Goal: Information Seeking & Learning: Learn about a topic

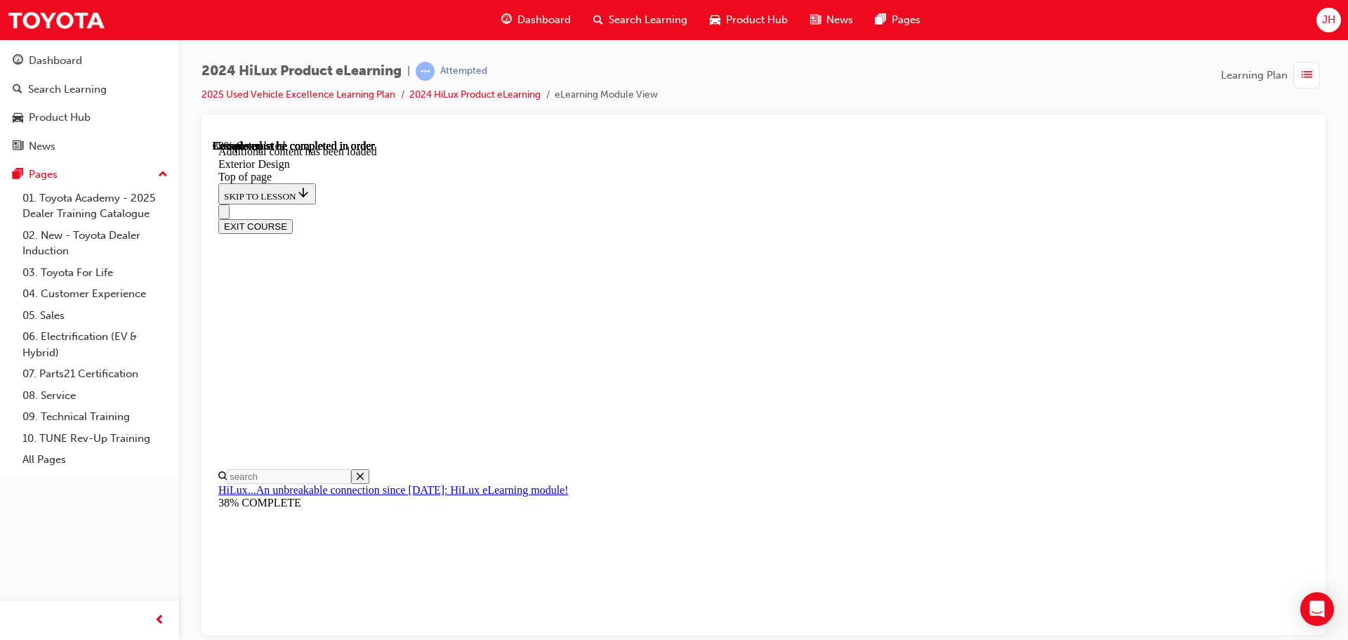
scroll to position [0, 80]
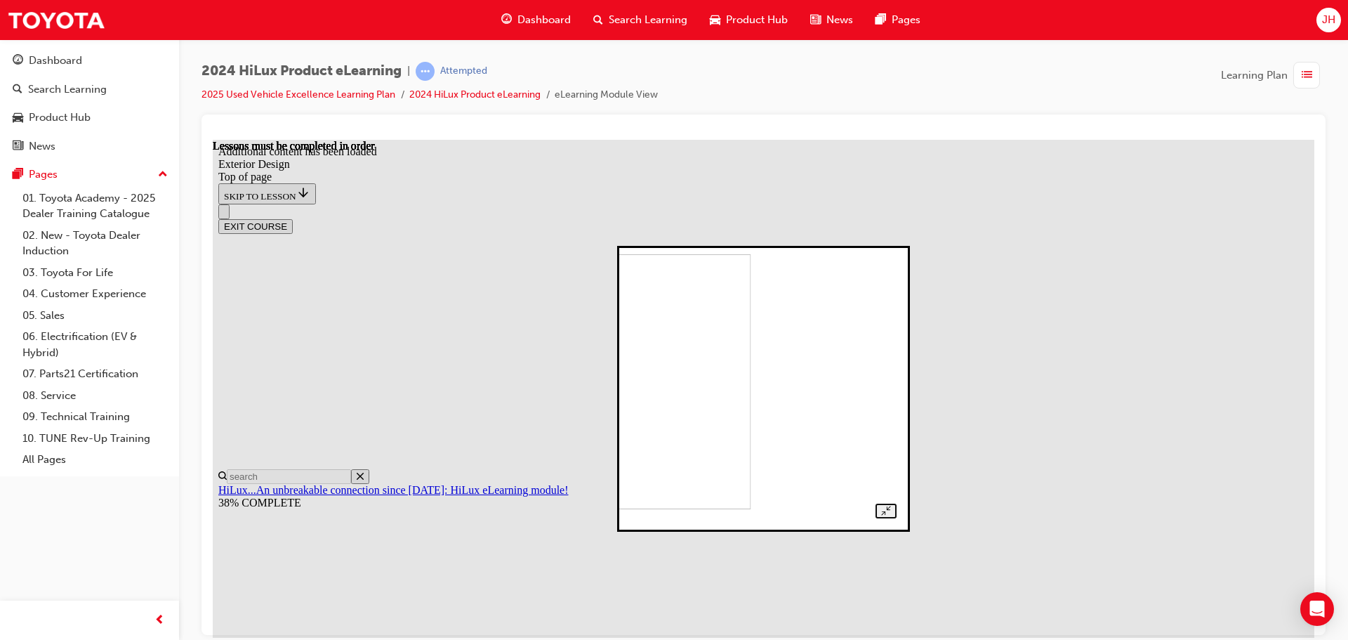
drag, startPoint x: 988, startPoint y: 397, endPoint x: 871, endPoint y: 430, distance: 121.1
click at [896, 399] on div at bounding box center [762, 387] width 265 height 259
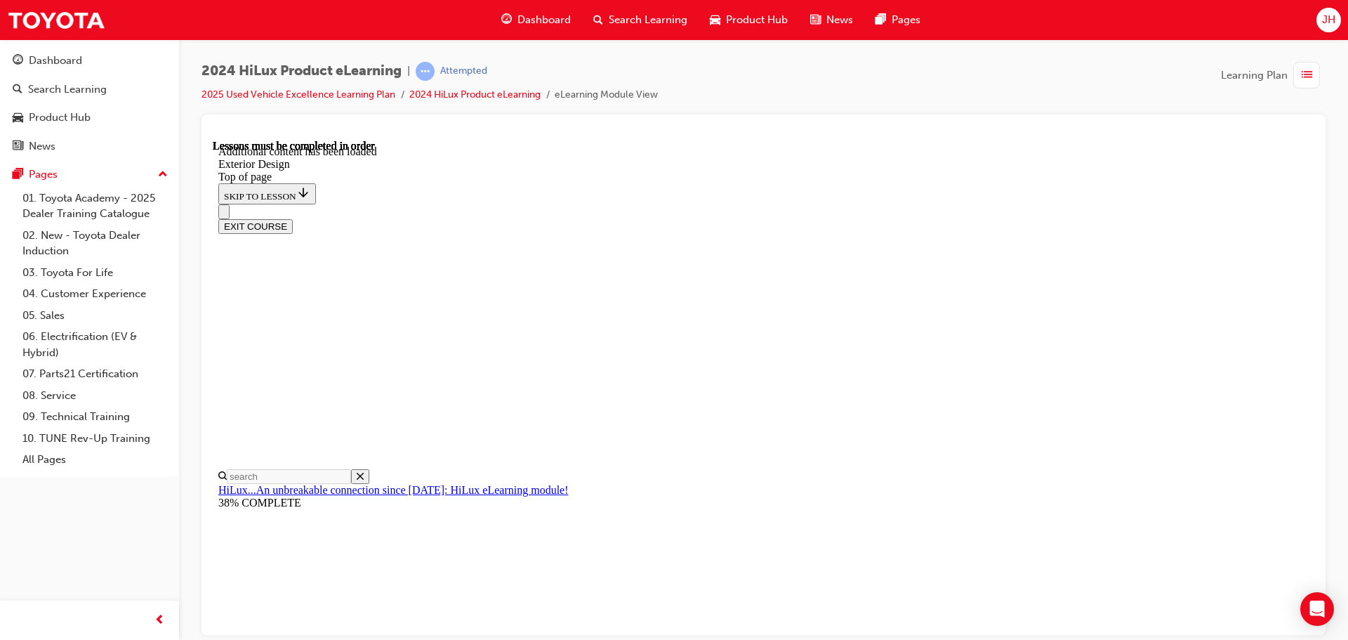
drag, startPoint x: 590, startPoint y: 511, endPoint x: 610, endPoint y: 501, distance: 22.0
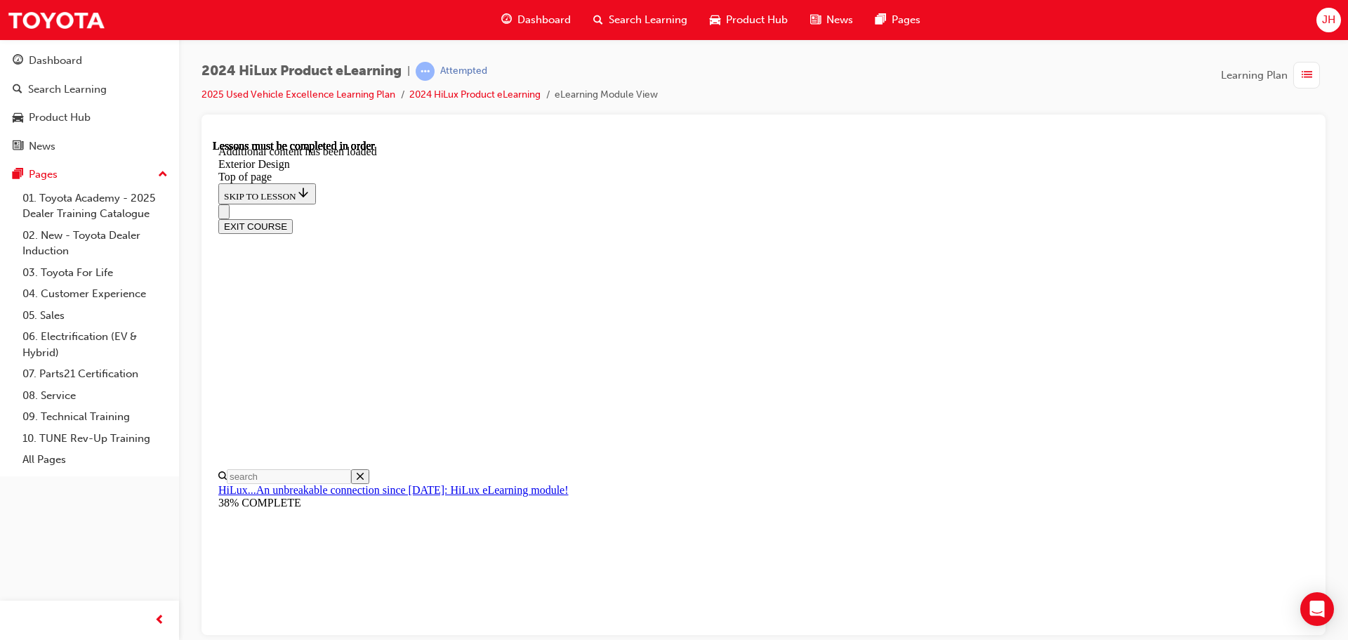
drag, startPoint x: 926, startPoint y: 355, endPoint x: 998, endPoint y: 373, distance: 74.6
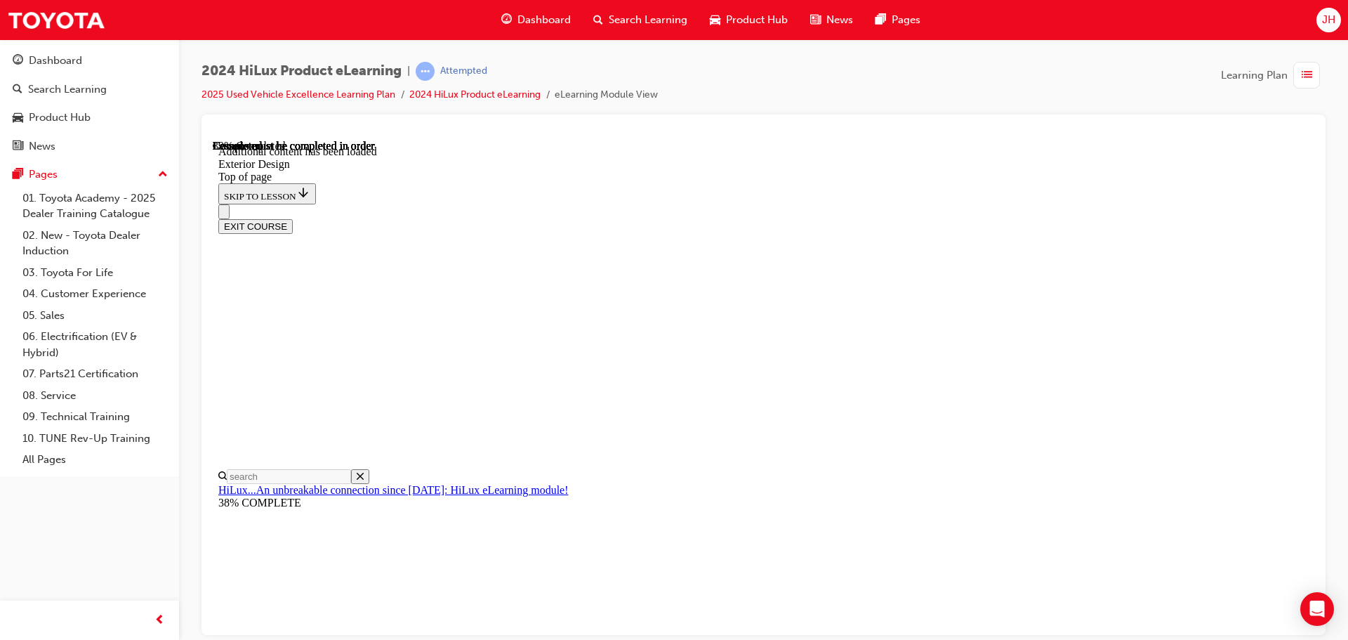
drag, startPoint x: 925, startPoint y: 340, endPoint x: 944, endPoint y: 346, distance: 20.0
drag, startPoint x: 923, startPoint y: 341, endPoint x: 871, endPoint y: 324, distance: 55.5
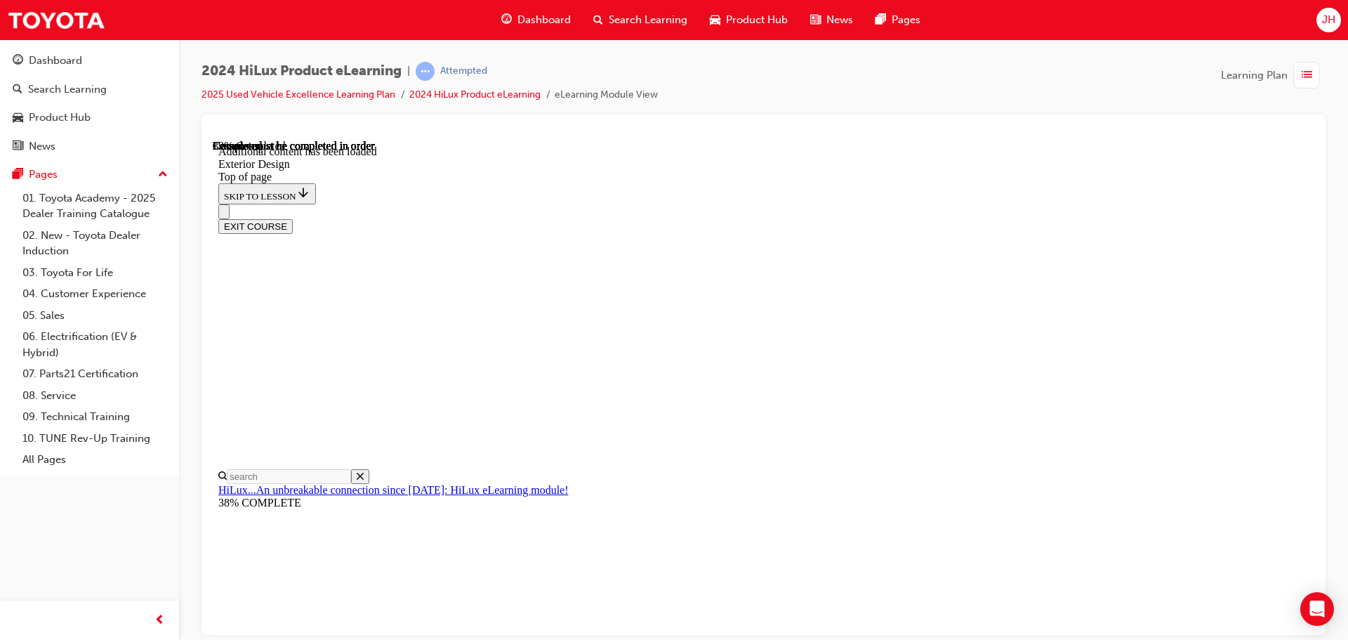
drag, startPoint x: 930, startPoint y: 342, endPoint x: 998, endPoint y: 348, distance: 68.3
drag, startPoint x: 923, startPoint y: 337, endPoint x: 902, endPoint y: 340, distance: 21.4
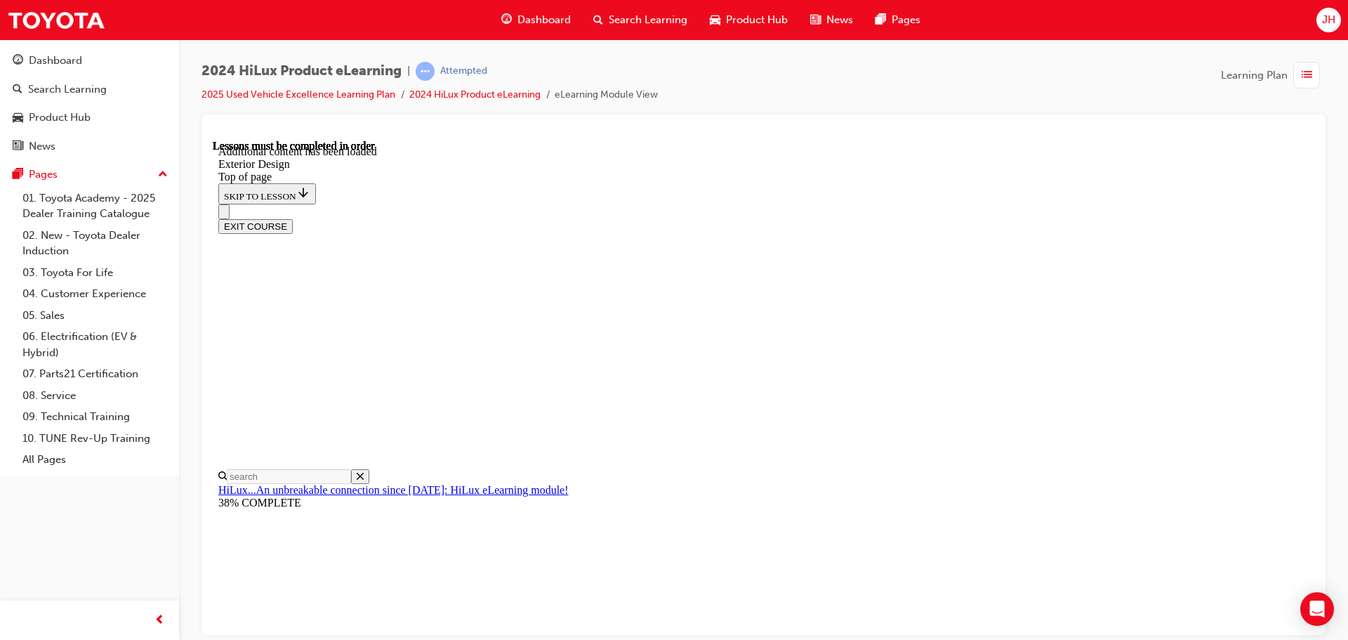
drag, startPoint x: 1316, startPoint y: 430, endPoint x: 1101, endPoint y: 290, distance: 256.8
click at [1314, 430] on div at bounding box center [763, 374] width 1124 height 520
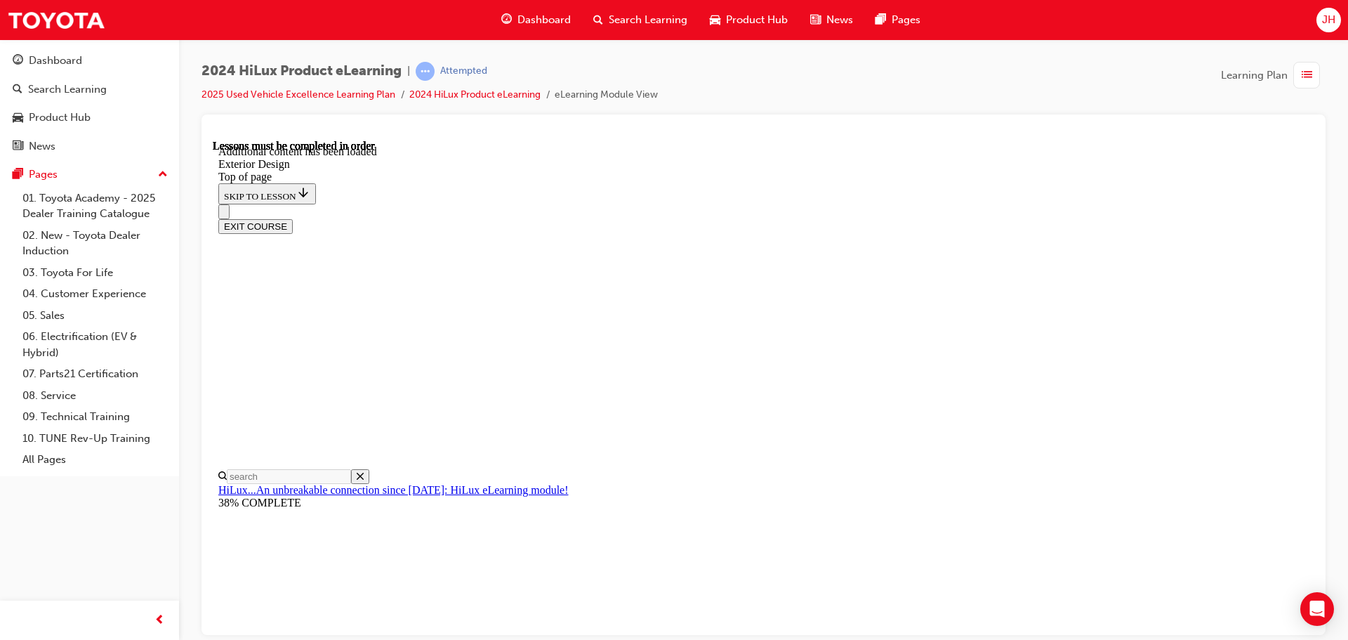
drag, startPoint x: 1171, startPoint y: 334, endPoint x: 1101, endPoint y: 337, distance: 70.3
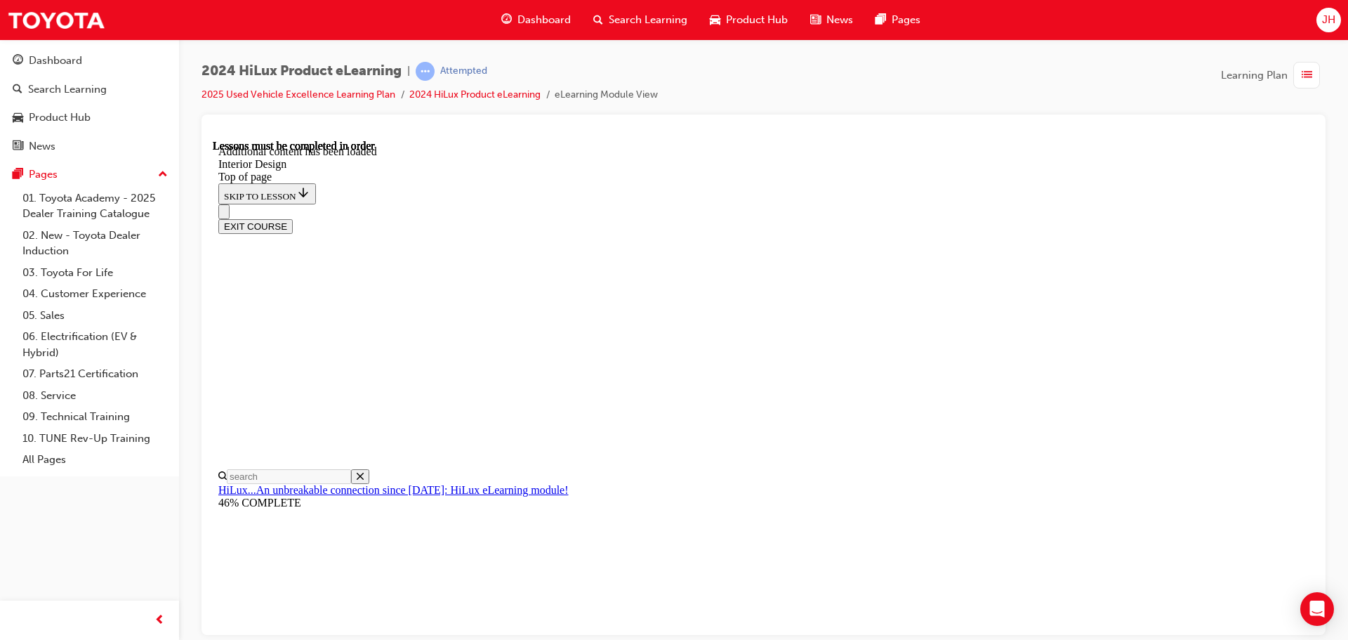
scroll to position [651, 0]
drag, startPoint x: 831, startPoint y: 487, endPoint x: 842, endPoint y: 491, distance: 11.6
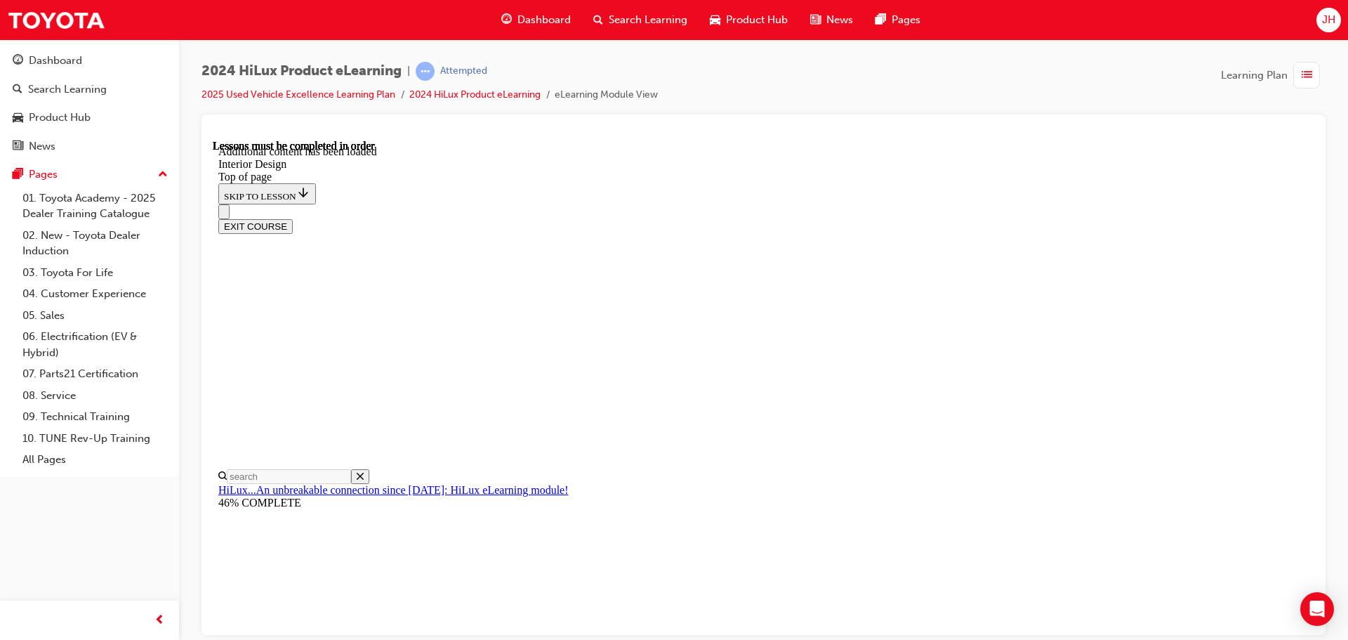
drag, startPoint x: 860, startPoint y: 501, endPoint x: 866, endPoint y: 511, distance: 11.3
drag, startPoint x: 888, startPoint y: 434, endPoint x: 894, endPoint y: 444, distance: 11.3
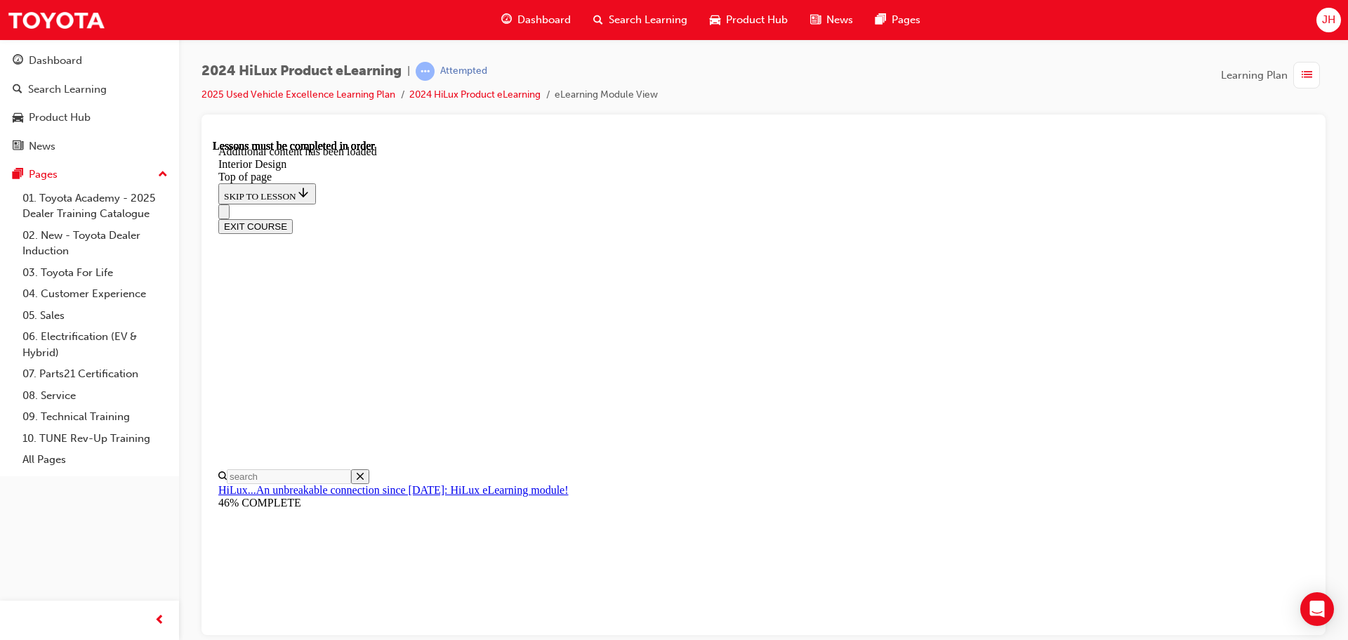
scroll to position [809, 0]
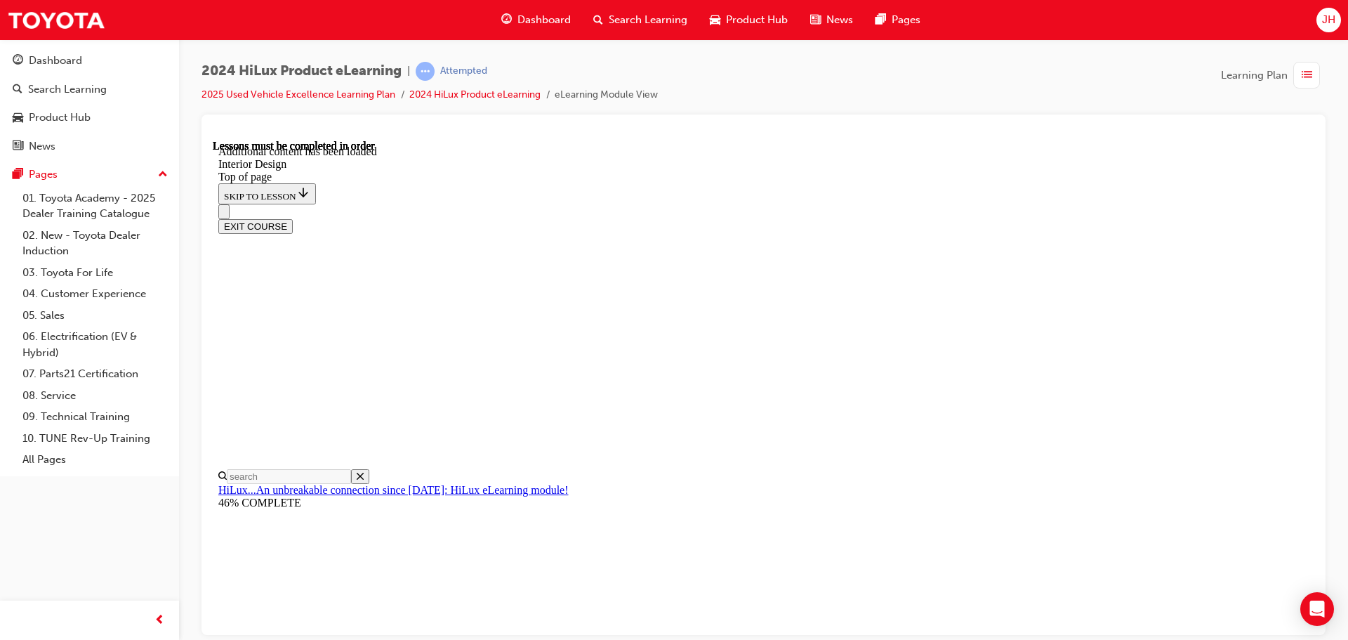
scroll to position [1828, 0]
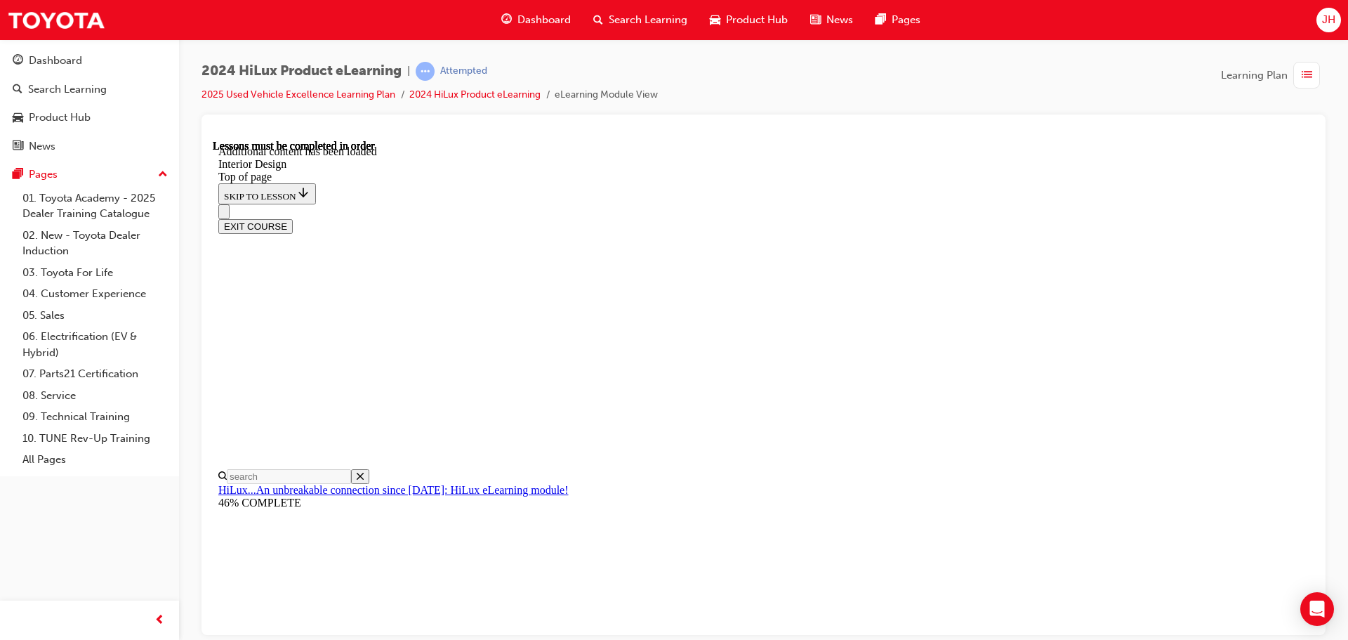
drag, startPoint x: 666, startPoint y: 340, endPoint x: 669, endPoint y: 330, distance: 11.1
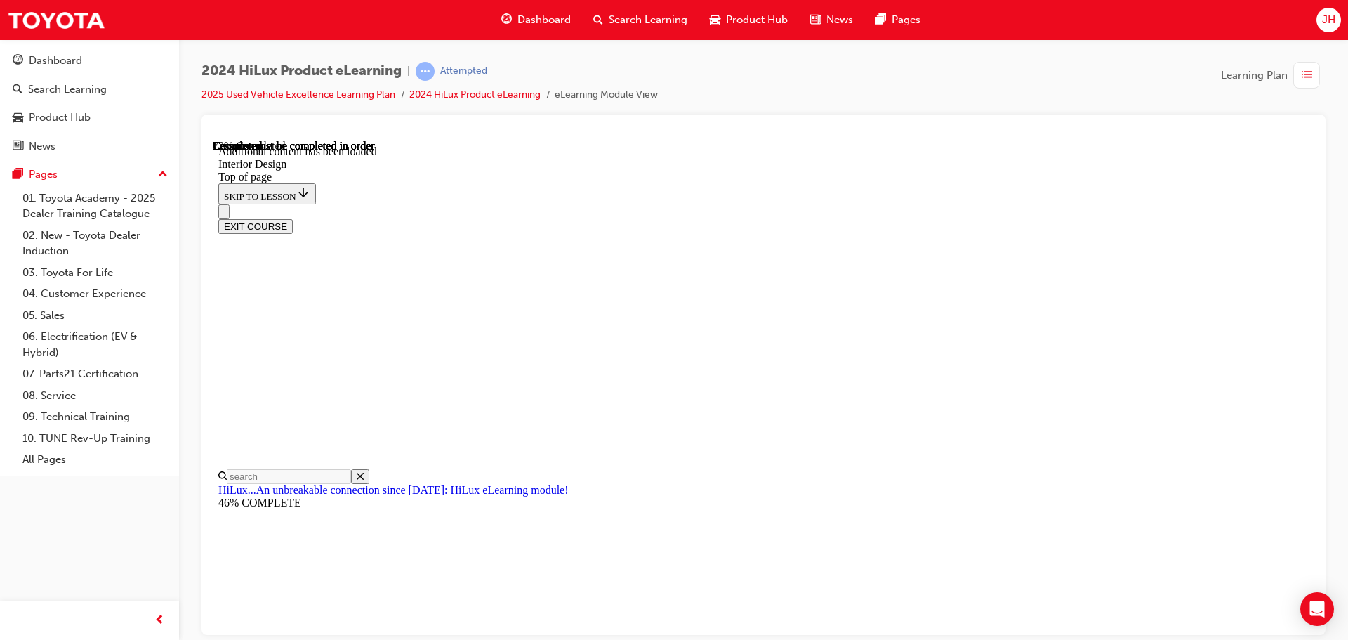
drag, startPoint x: 944, startPoint y: 386, endPoint x: 892, endPoint y: 385, distance: 51.3
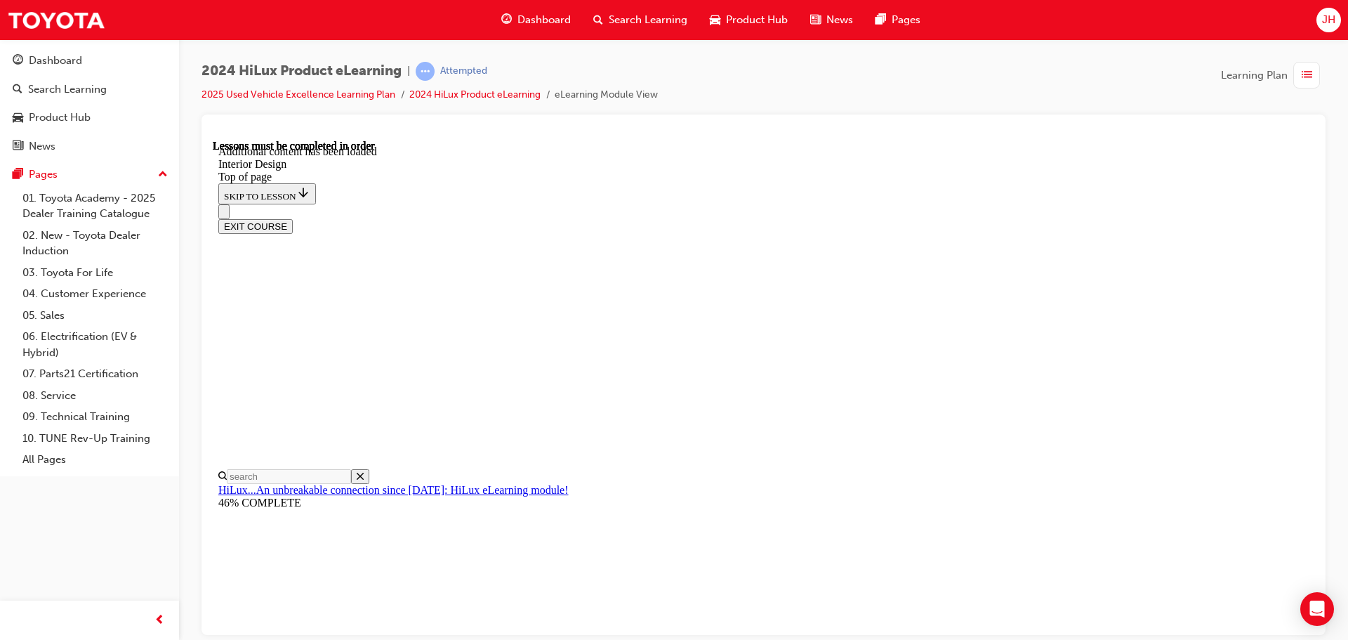
drag, startPoint x: 690, startPoint y: 386, endPoint x: 676, endPoint y: 384, distance: 14.2
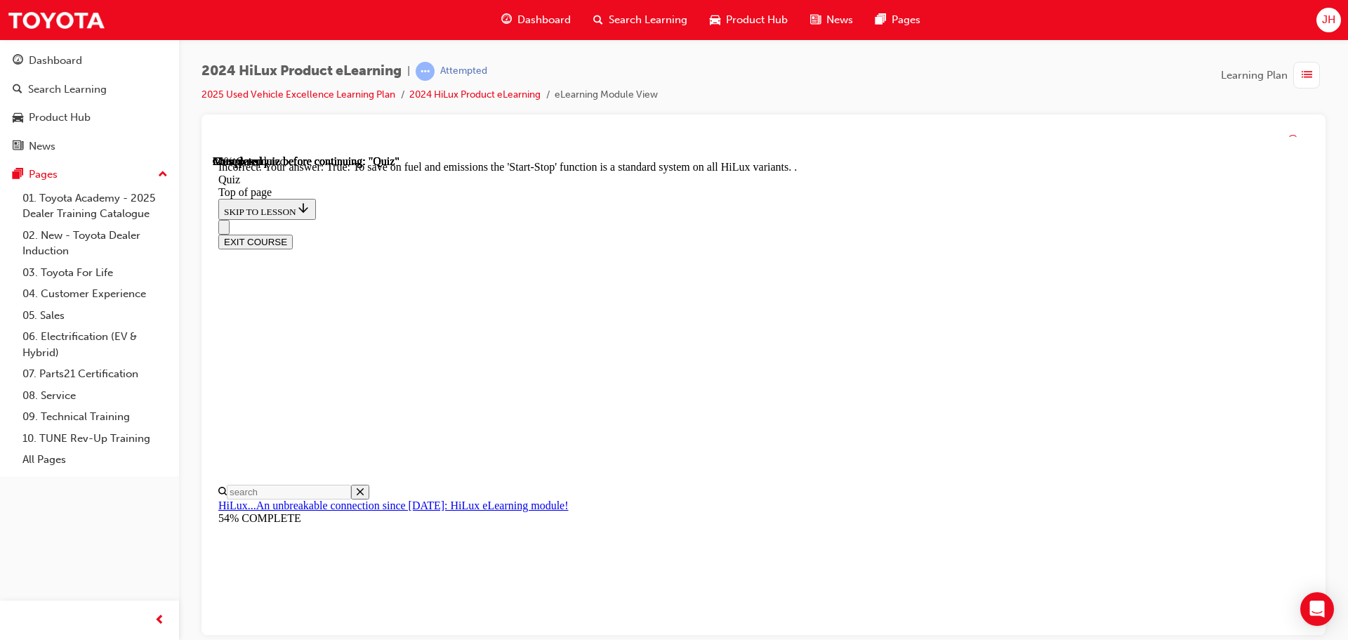
scroll to position [175, 0]
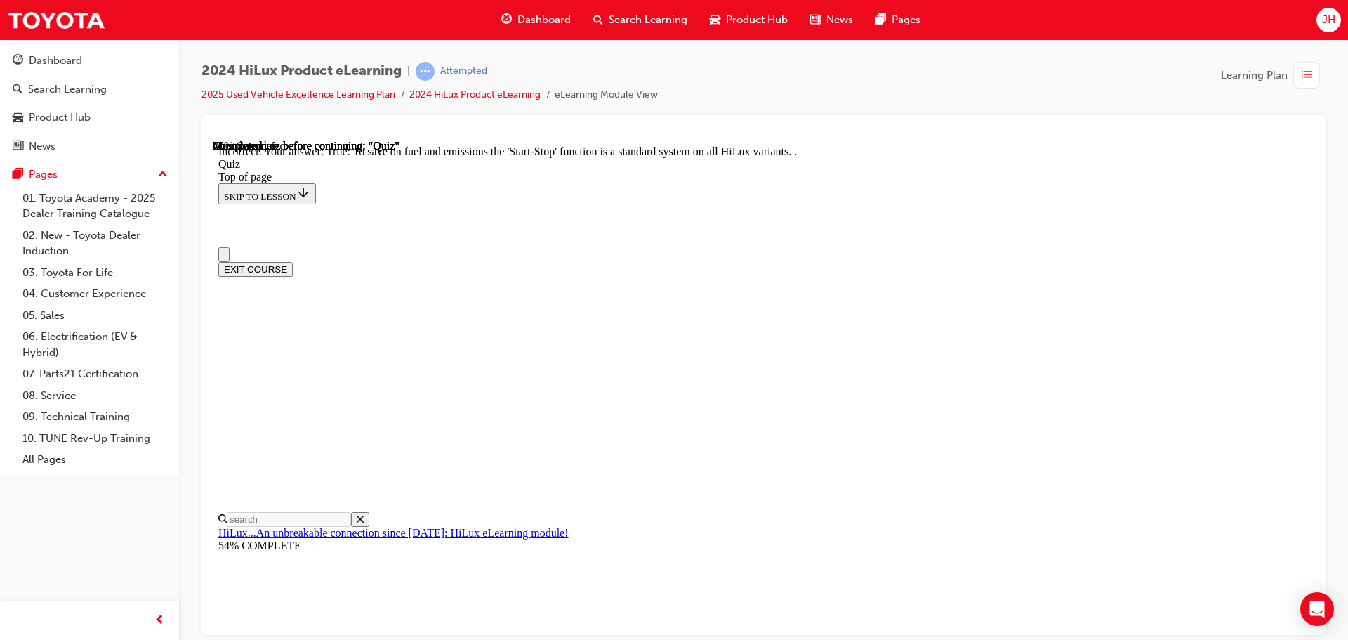
scroll to position [140, 0]
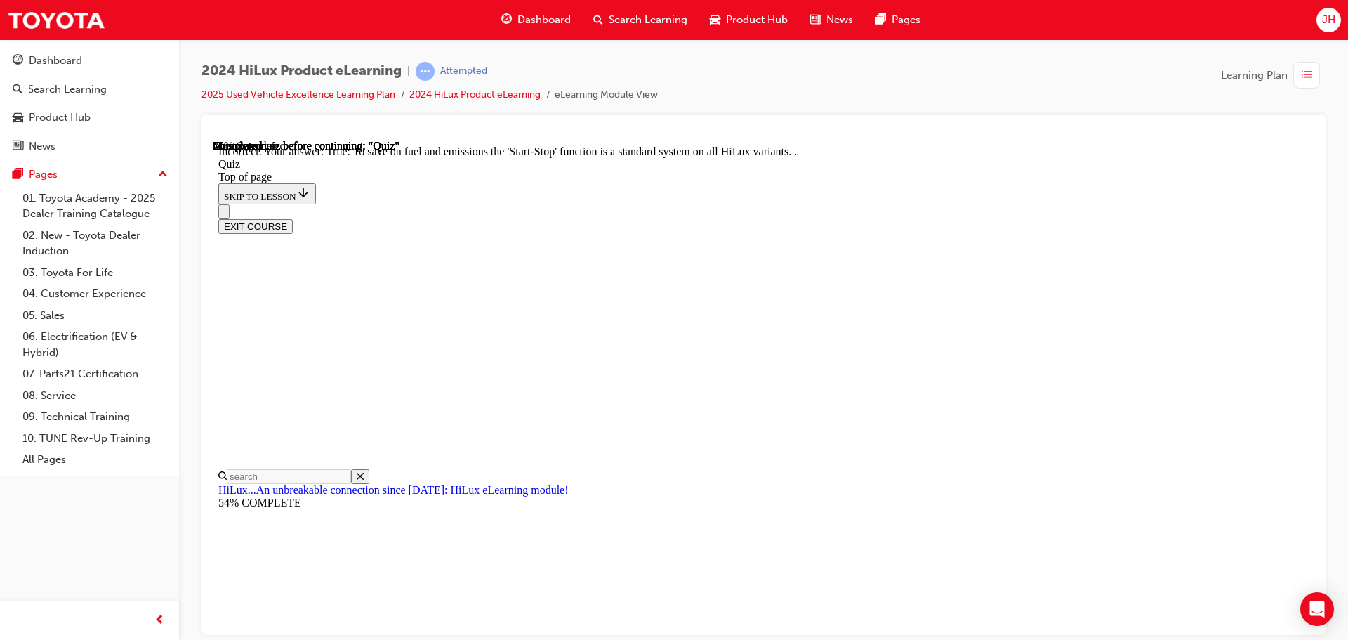
drag, startPoint x: 906, startPoint y: 372, endPoint x: 901, endPoint y: 331, distance: 40.9
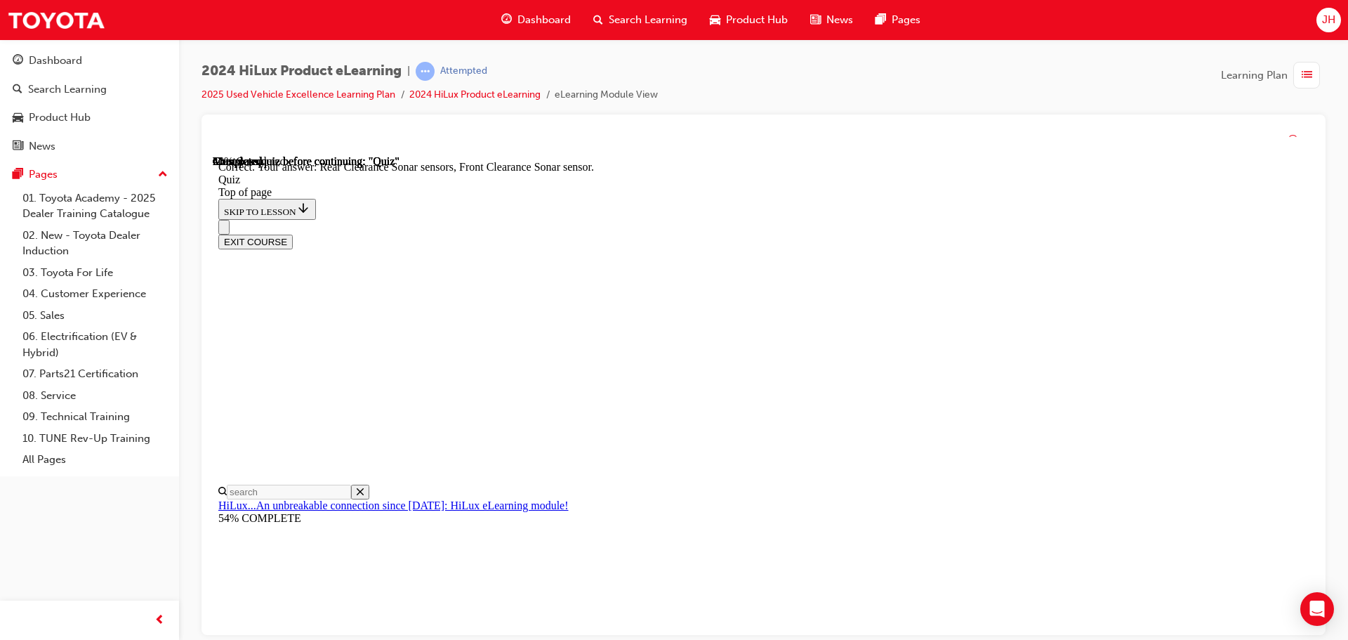
scroll to position [259, 0]
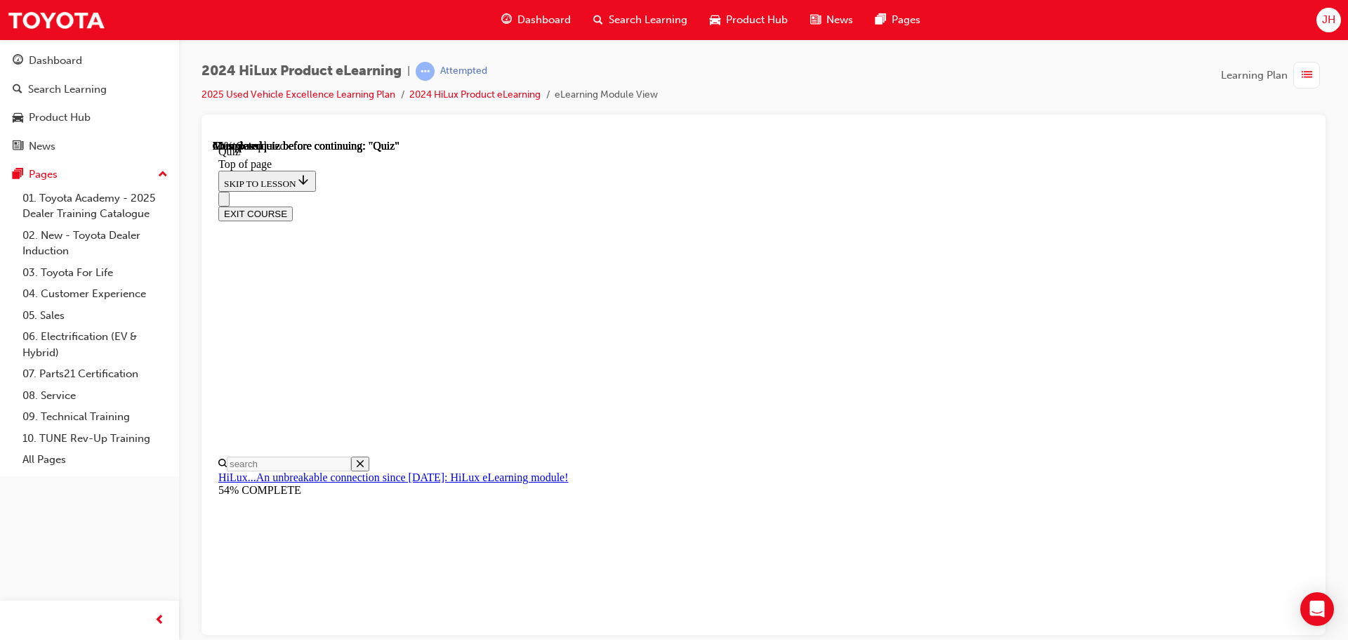
scroll to position [150, 0]
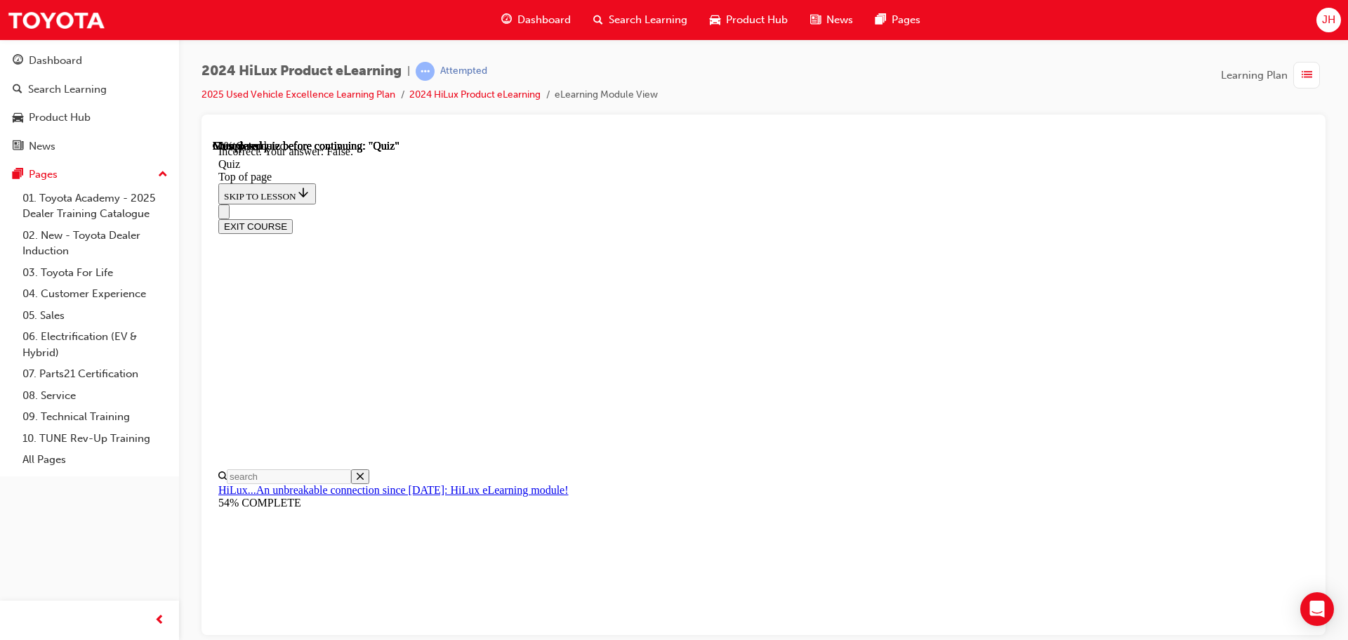
scroll to position [194, 0]
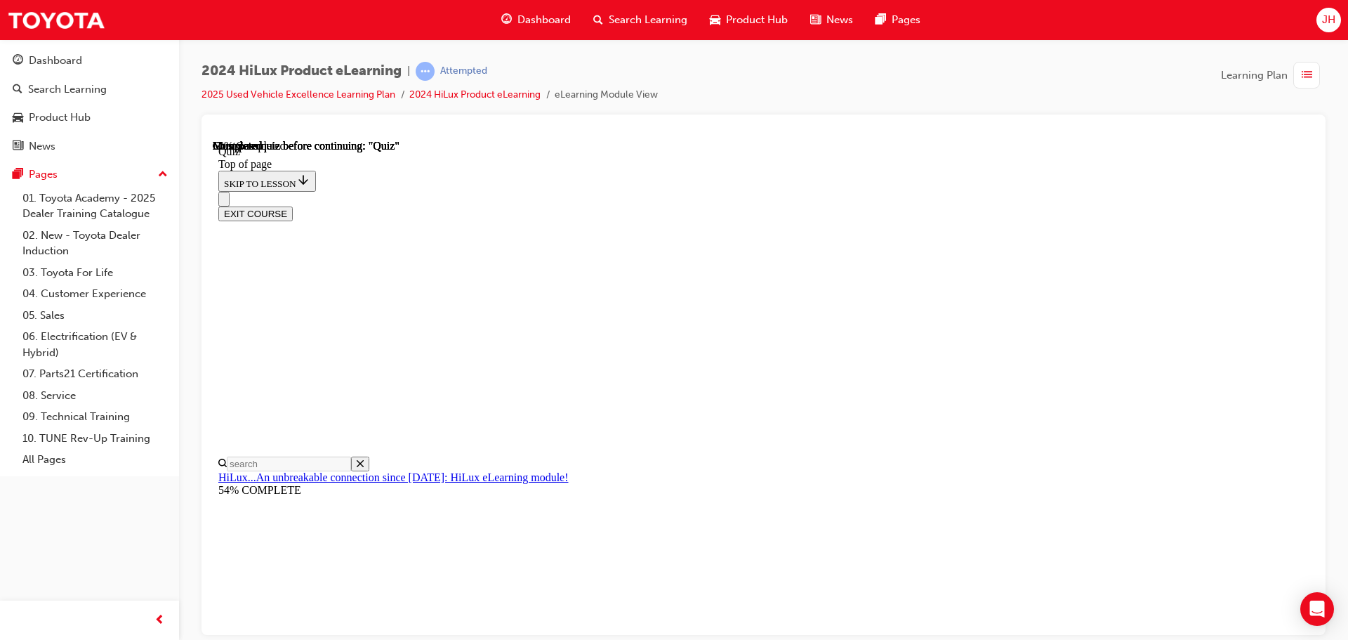
scroll to position [126, 0]
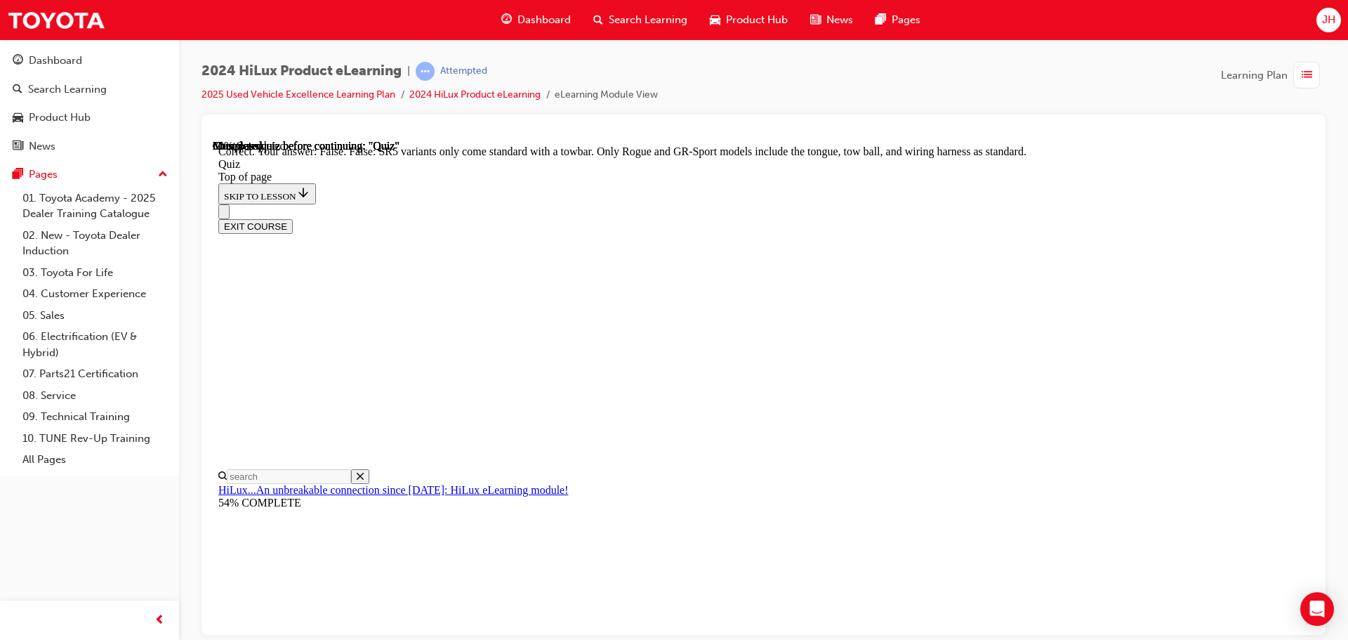
scroll to position [257, 0]
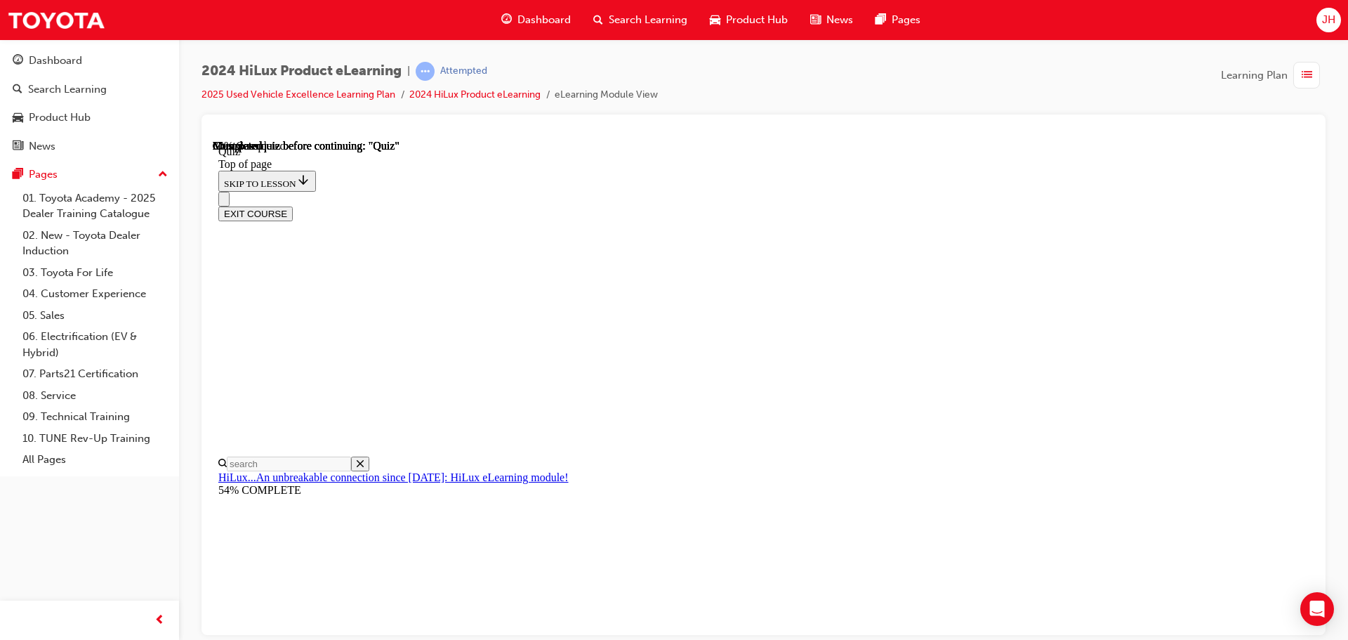
scroll to position [70, 0]
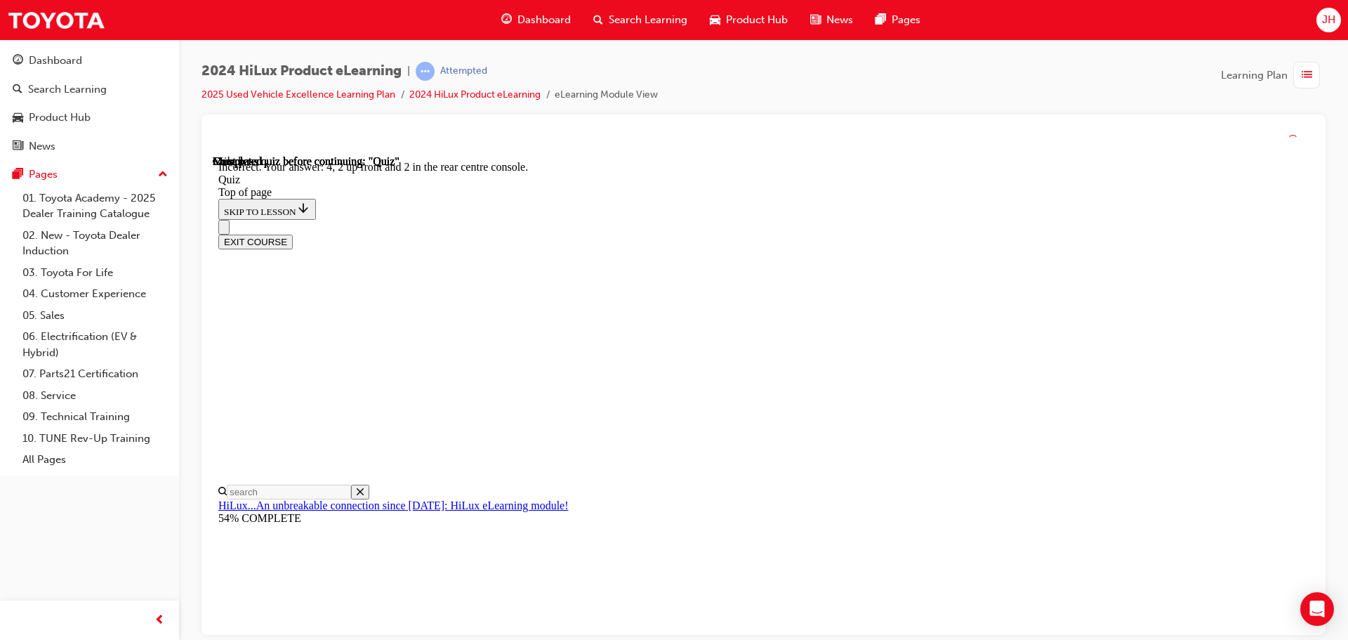
scroll to position [227, 0]
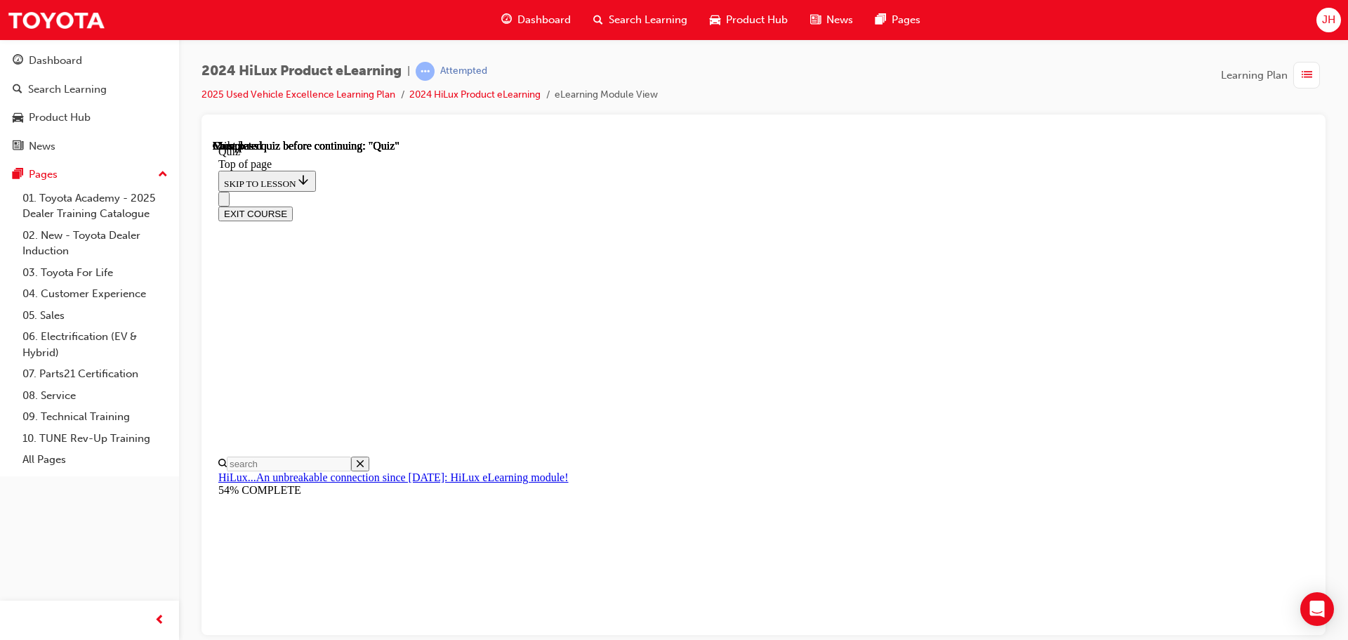
scroll to position [265, 0]
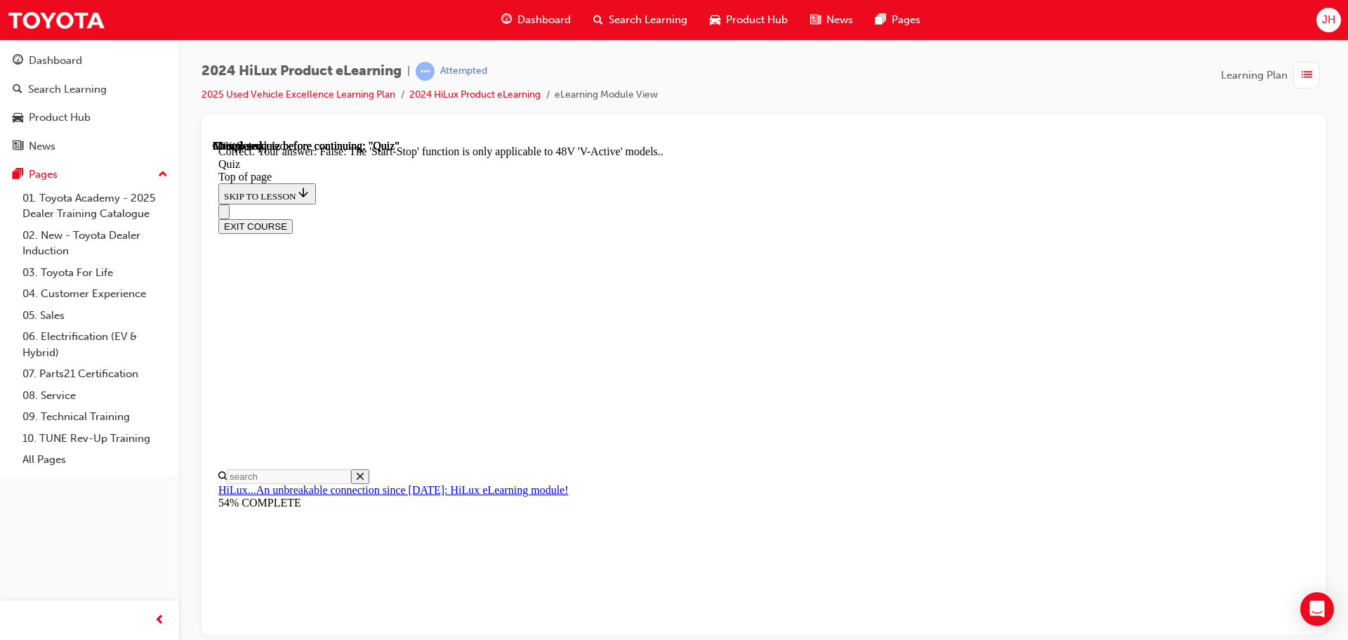
scroll to position [175, 0]
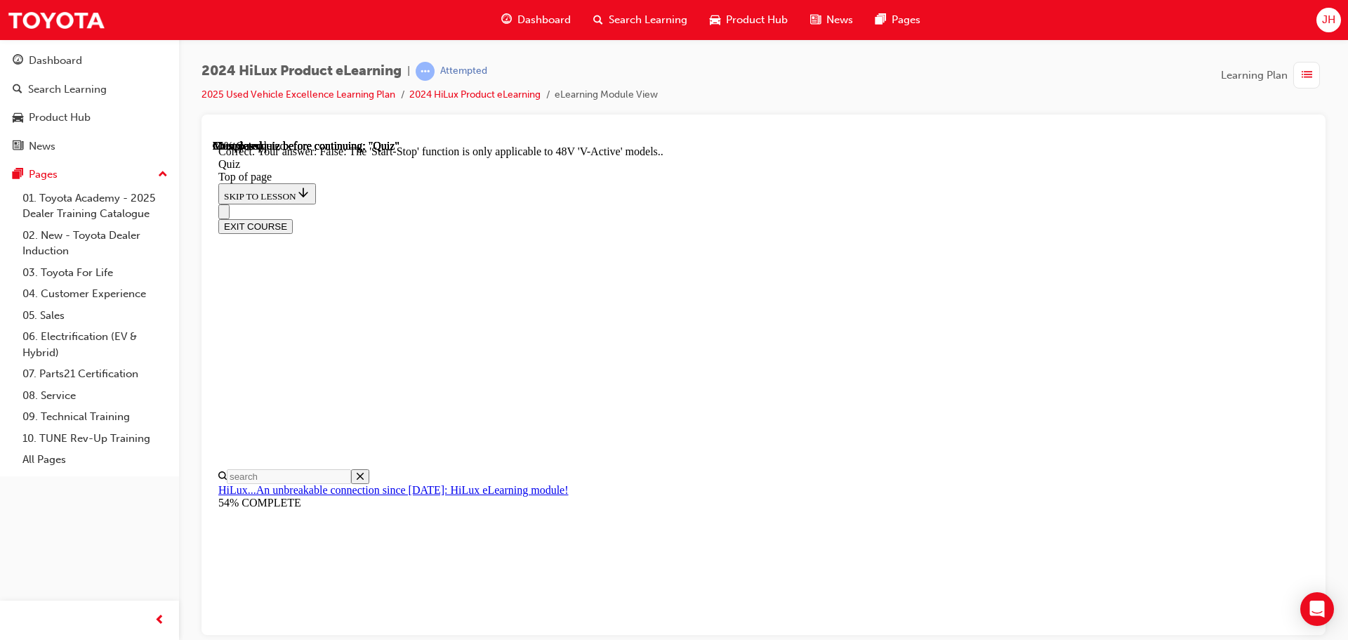
scroll to position [70, 0]
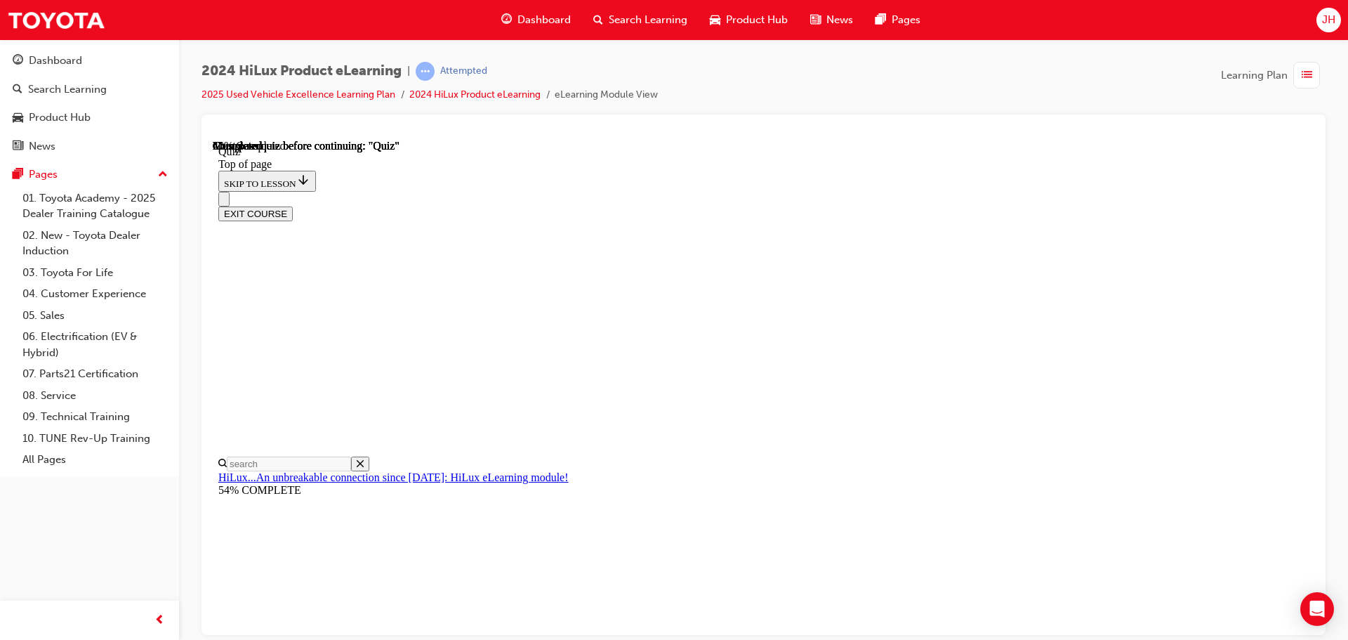
scroll to position [70, 0]
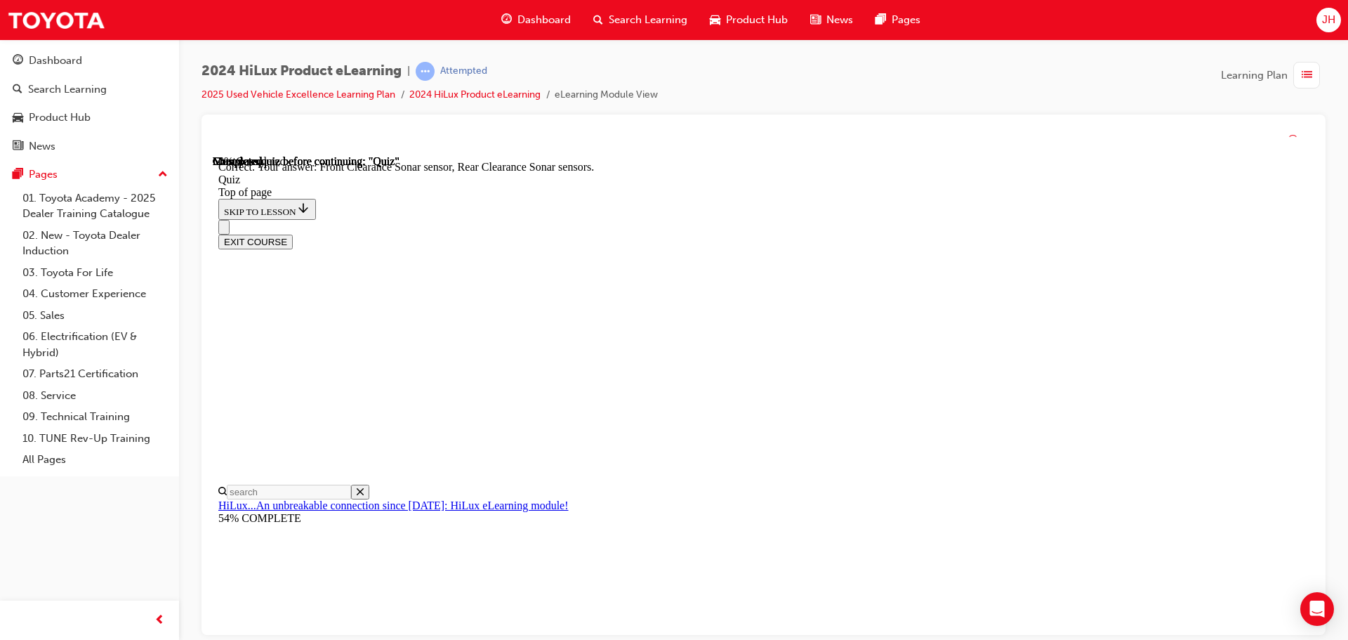
scroll to position [259, 0]
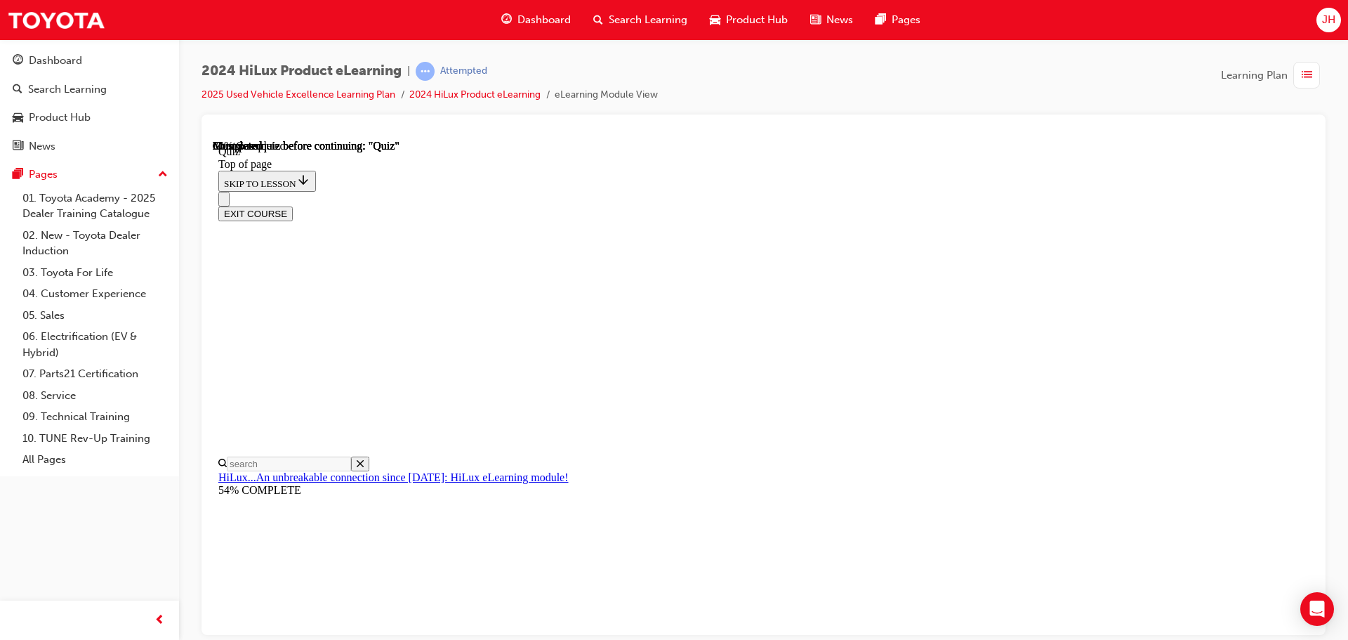
scroll to position [126, 0]
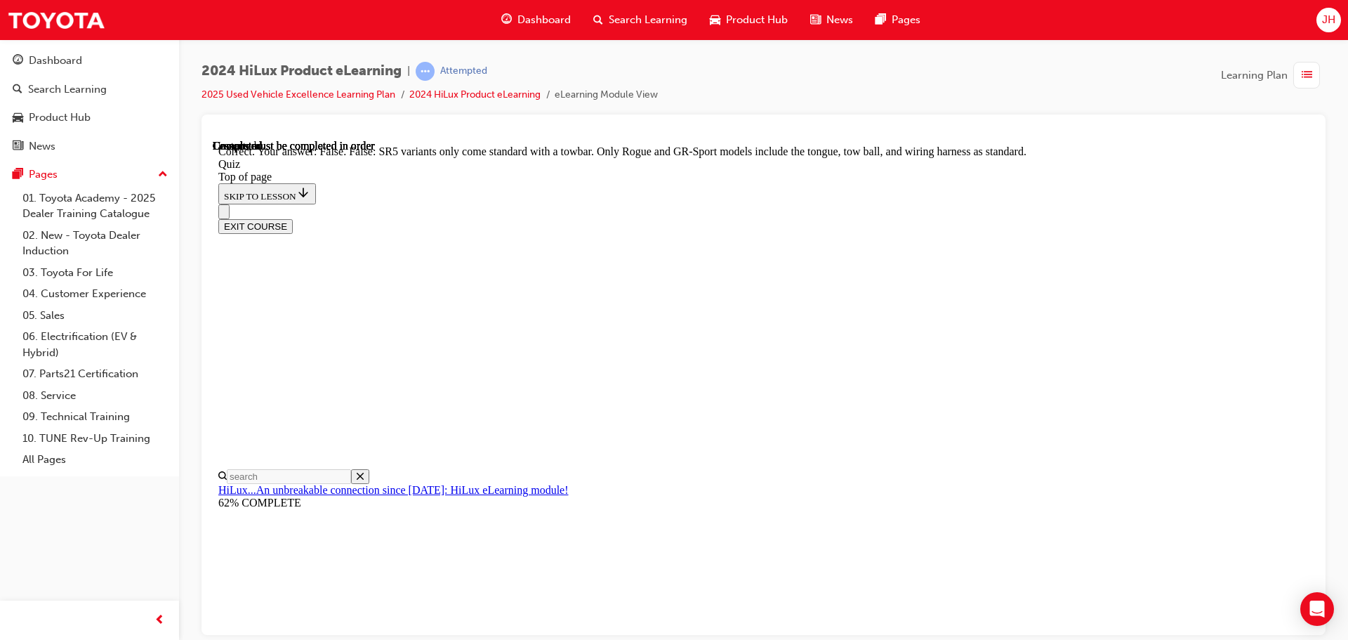
scroll to position [257, 0]
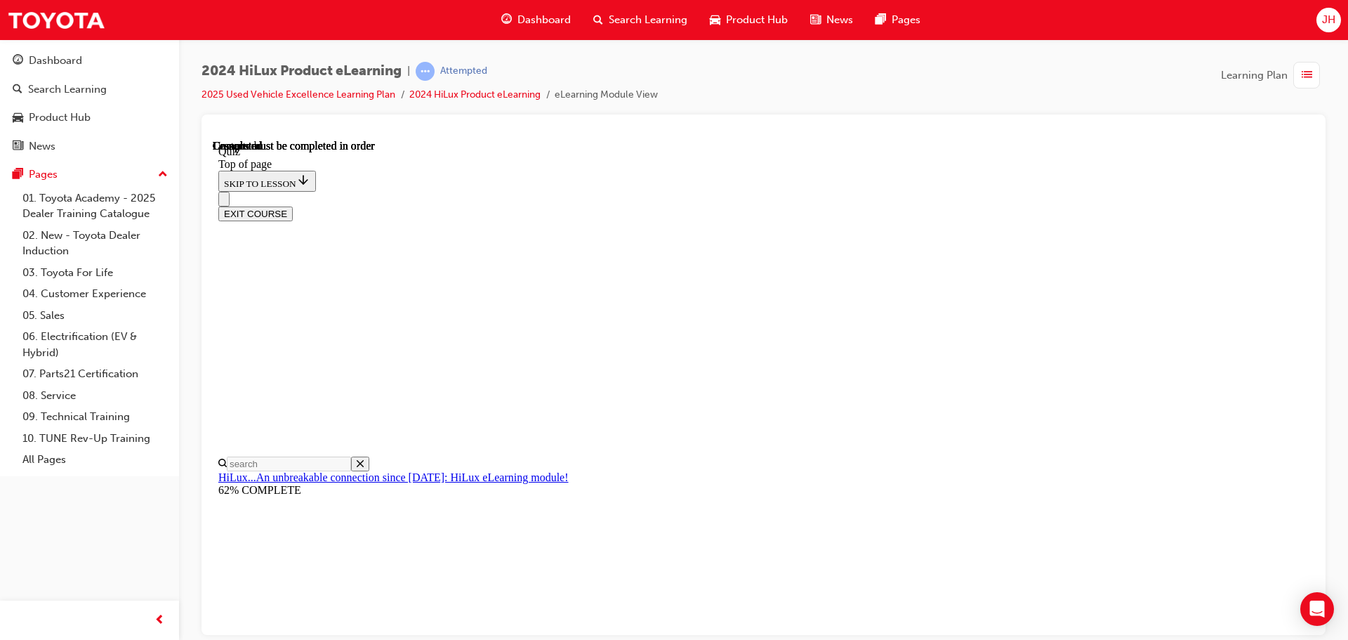
scroll to position [265, 0]
